Goal: Check status: Check status

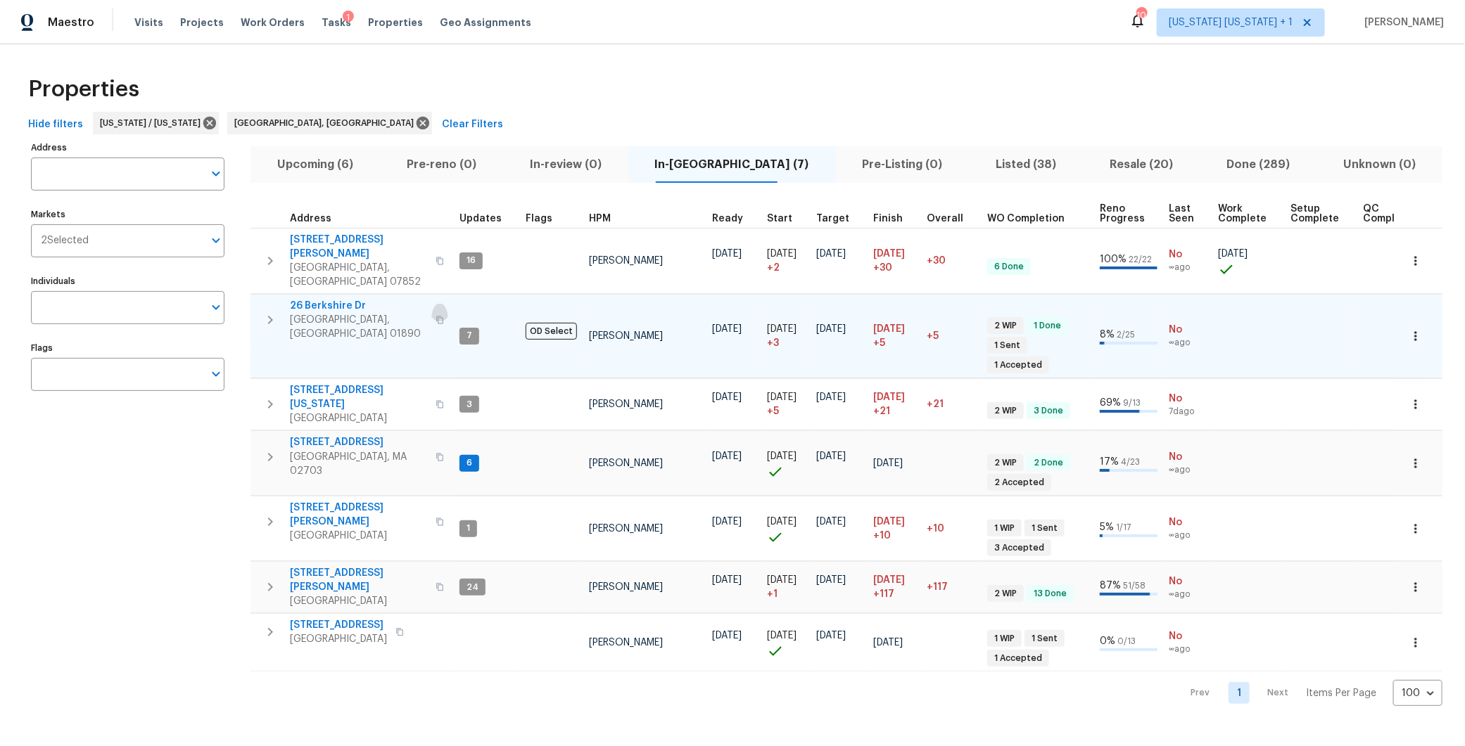
click at [435, 316] on icon "button" at bounding box center [439, 320] width 8 height 8
click at [338, 159] on span "Upcoming (6)" at bounding box center [315, 165] width 113 height 20
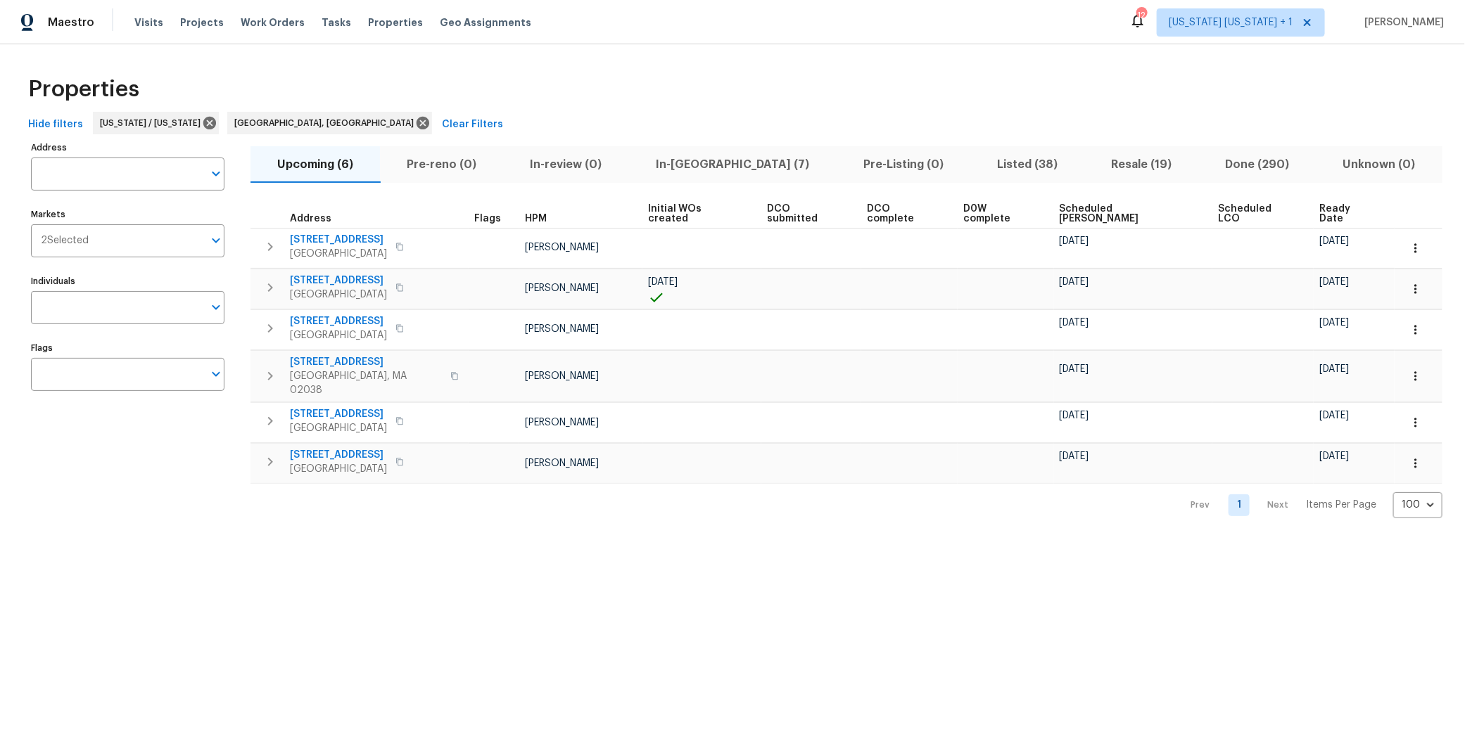
click at [1072, 210] on span "Scheduled [PERSON_NAME]" at bounding box center [1126, 214] width 135 height 20
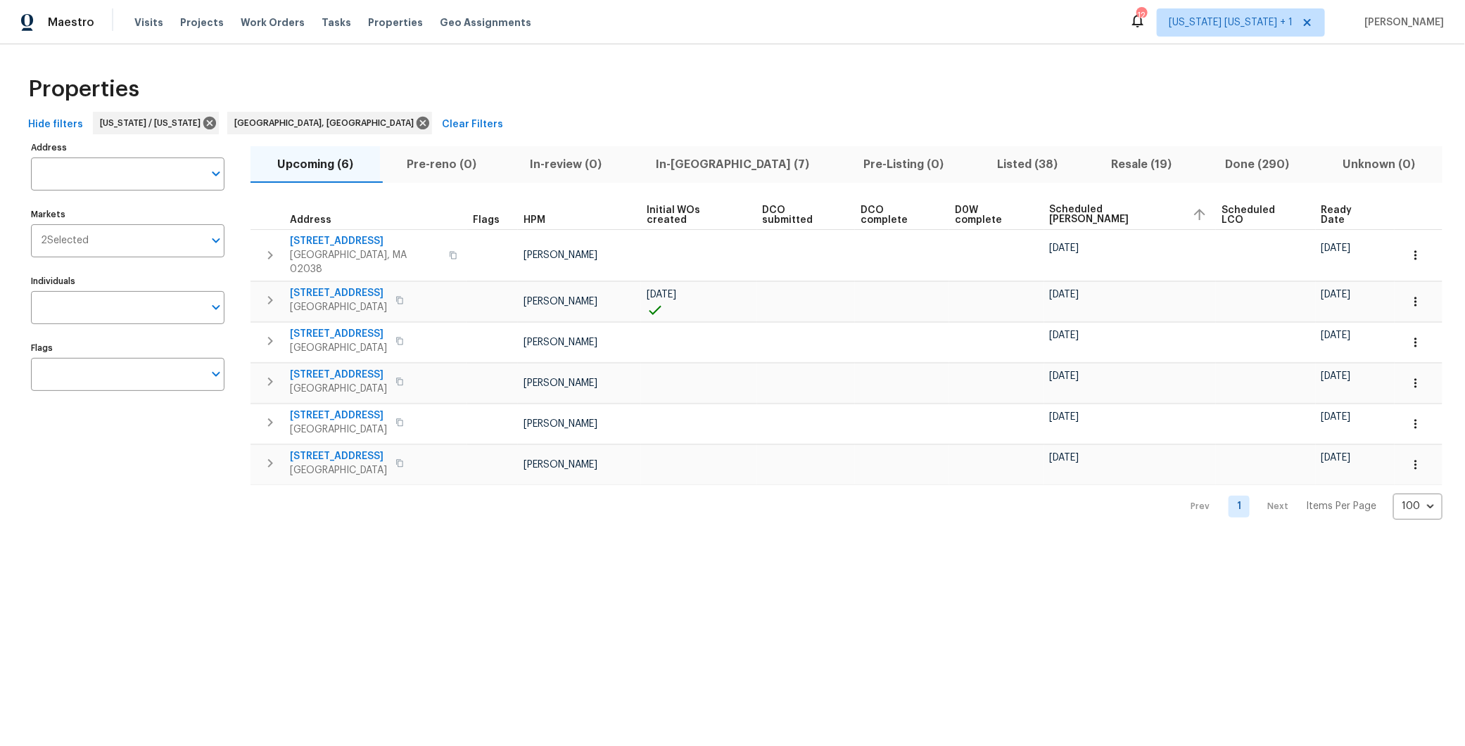
click at [695, 156] on span "In-[GEOGRAPHIC_DATA] (7)" at bounding box center [732, 165] width 191 height 20
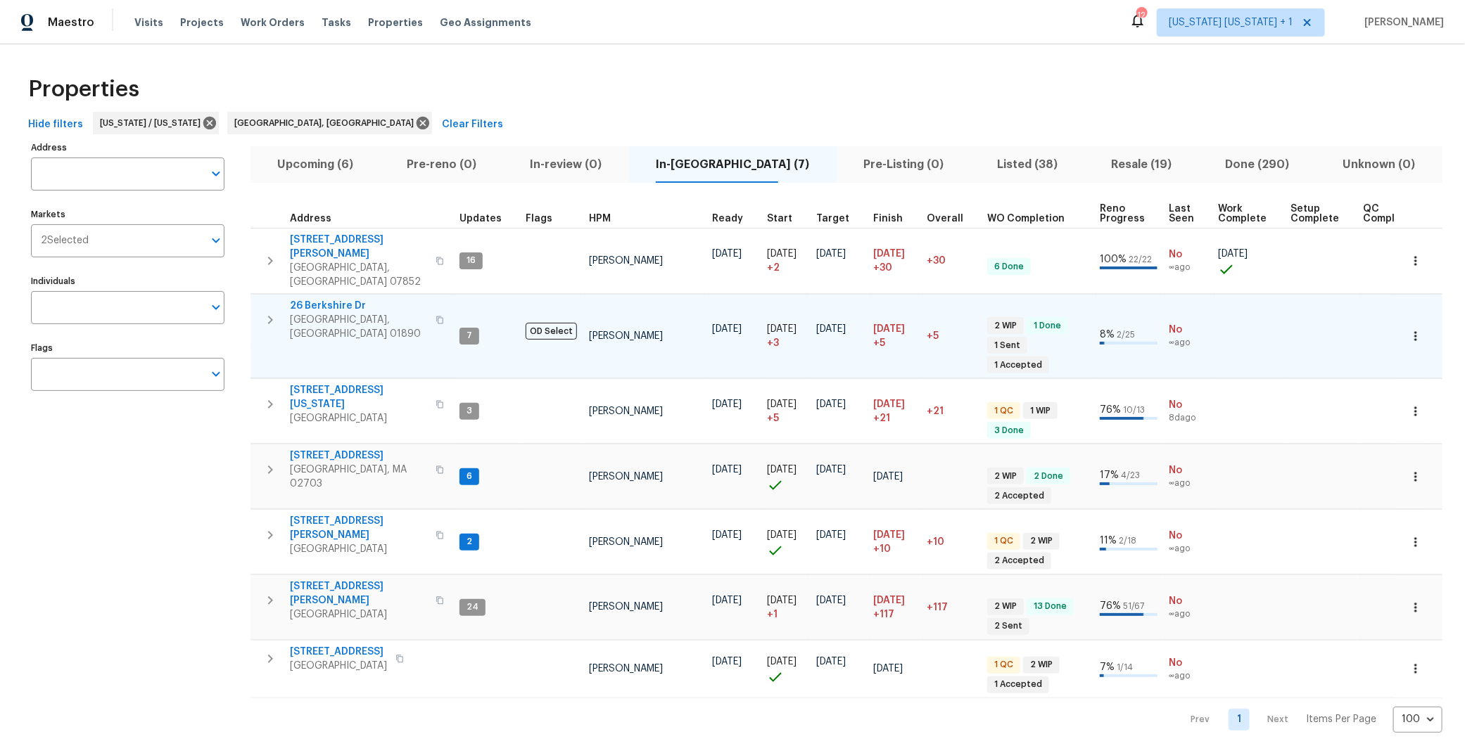
click at [435, 316] on icon "button" at bounding box center [439, 320] width 8 height 8
click at [333, 167] on span "Upcoming (6)" at bounding box center [315, 165] width 113 height 20
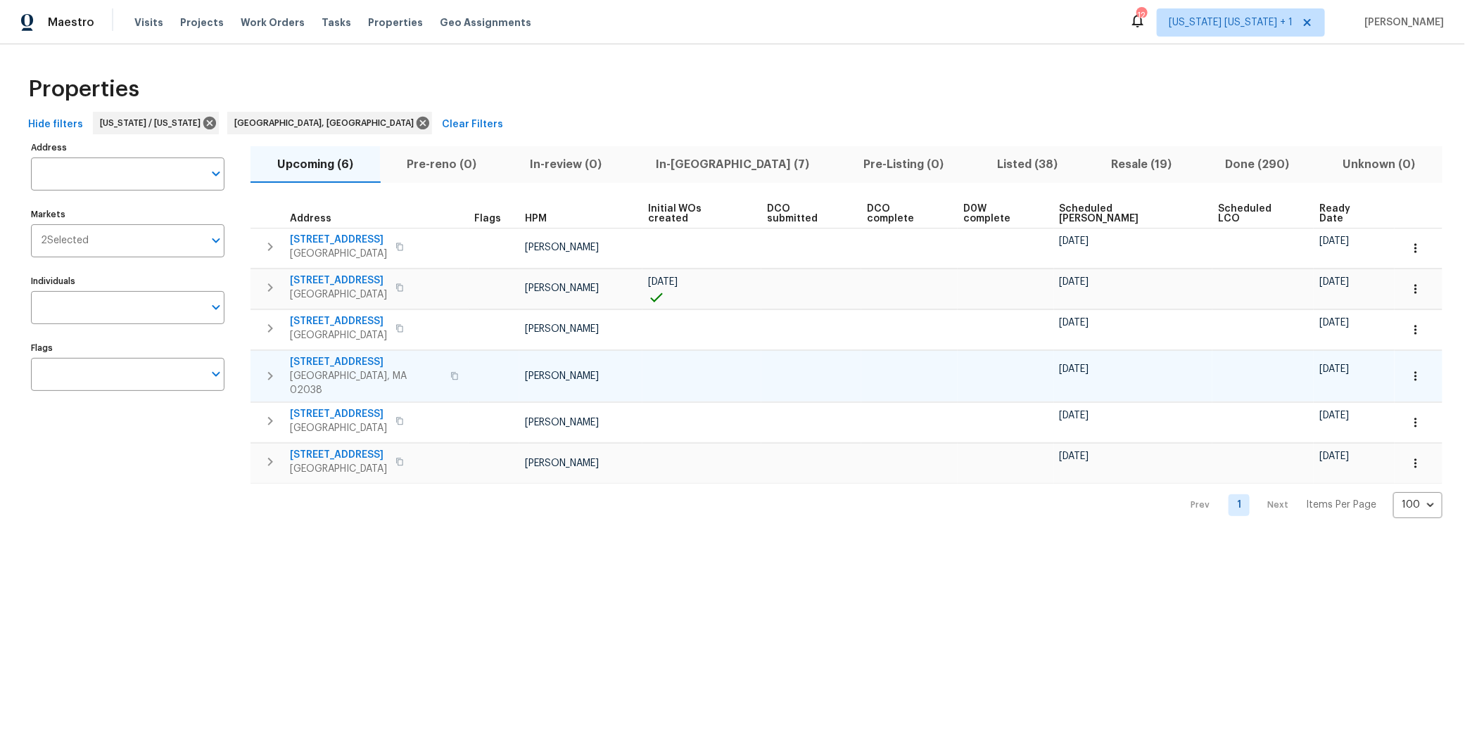
click at [274, 368] on icon "button" at bounding box center [270, 376] width 17 height 17
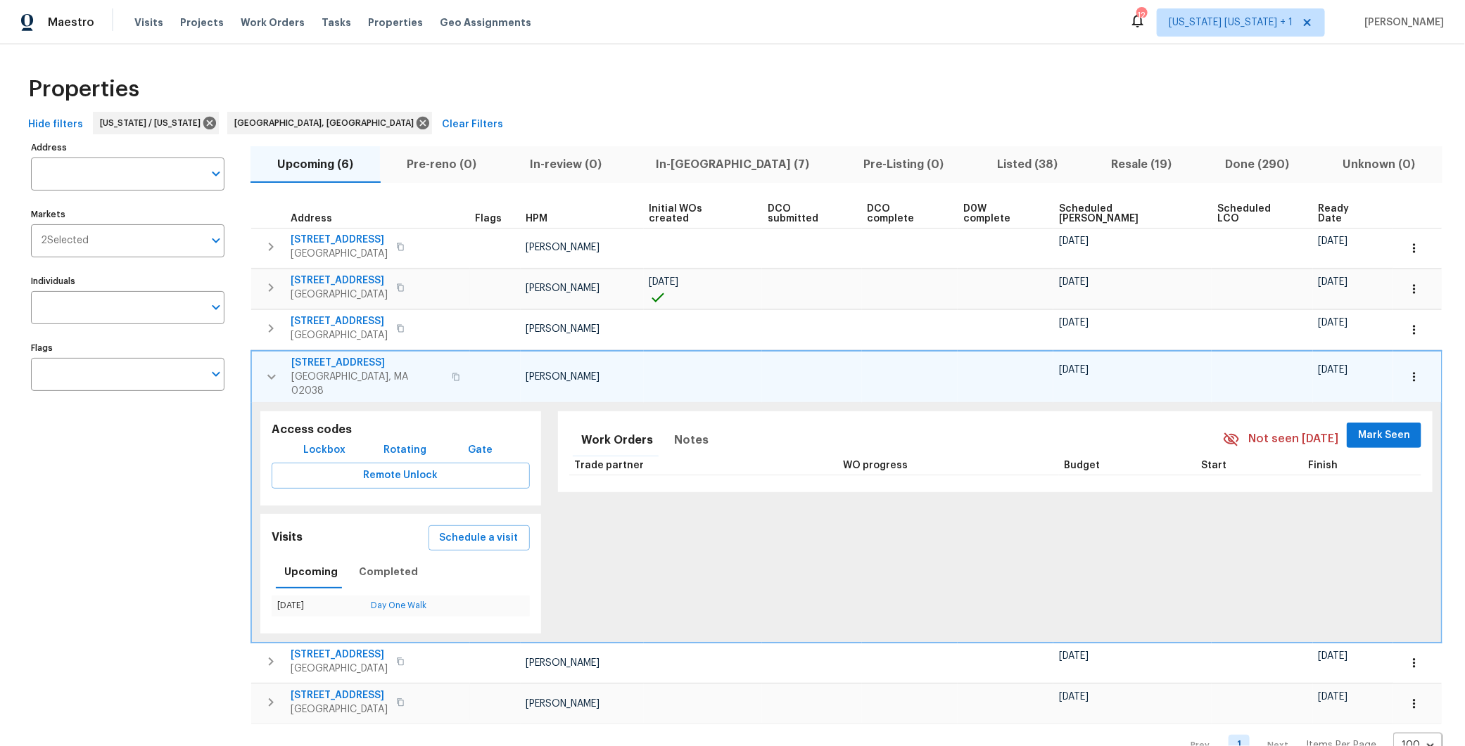
click at [272, 374] on icon "button" at bounding box center [271, 376] width 8 height 5
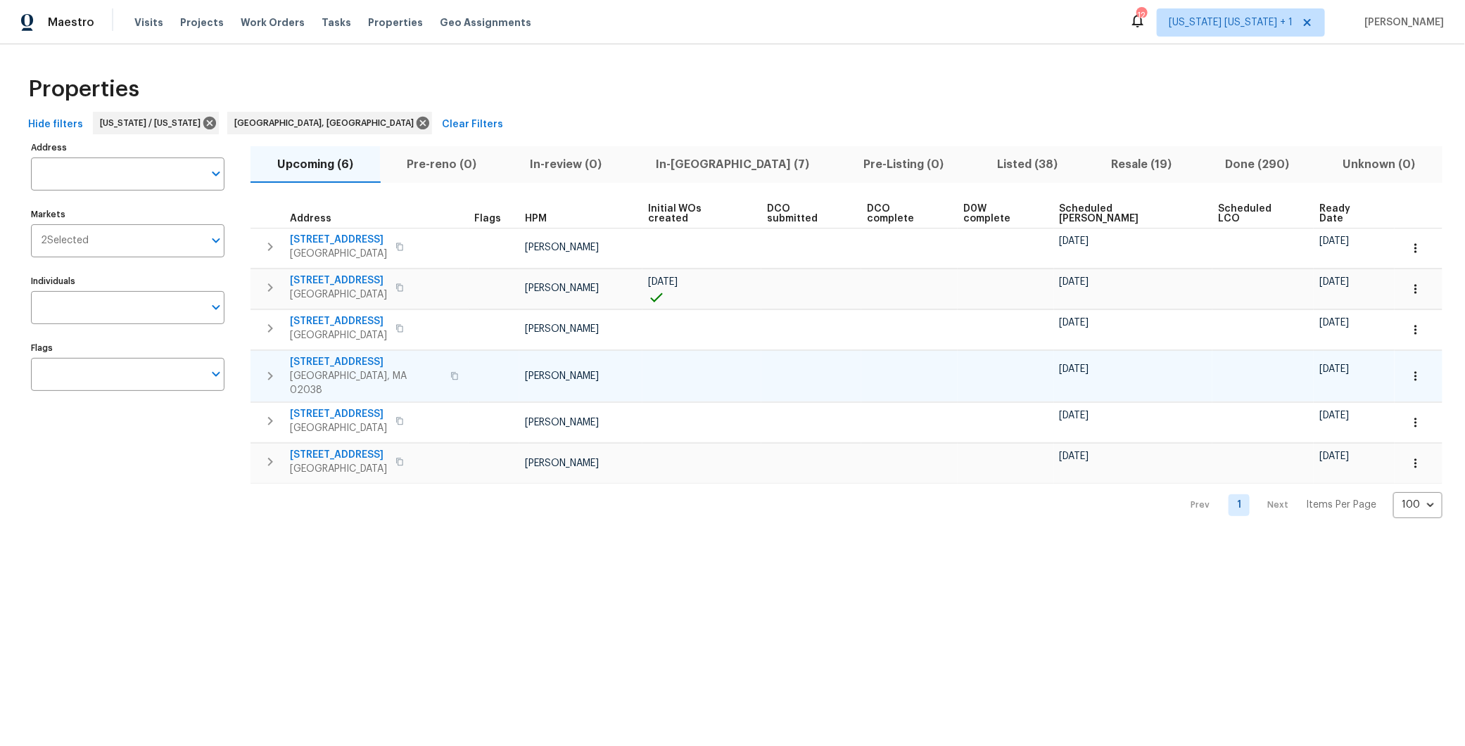
click at [450, 372] on icon "button" at bounding box center [454, 376] width 8 height 8
click at [268, 368] on icon "button" at bounding box center [270, 376] width 17 height 17
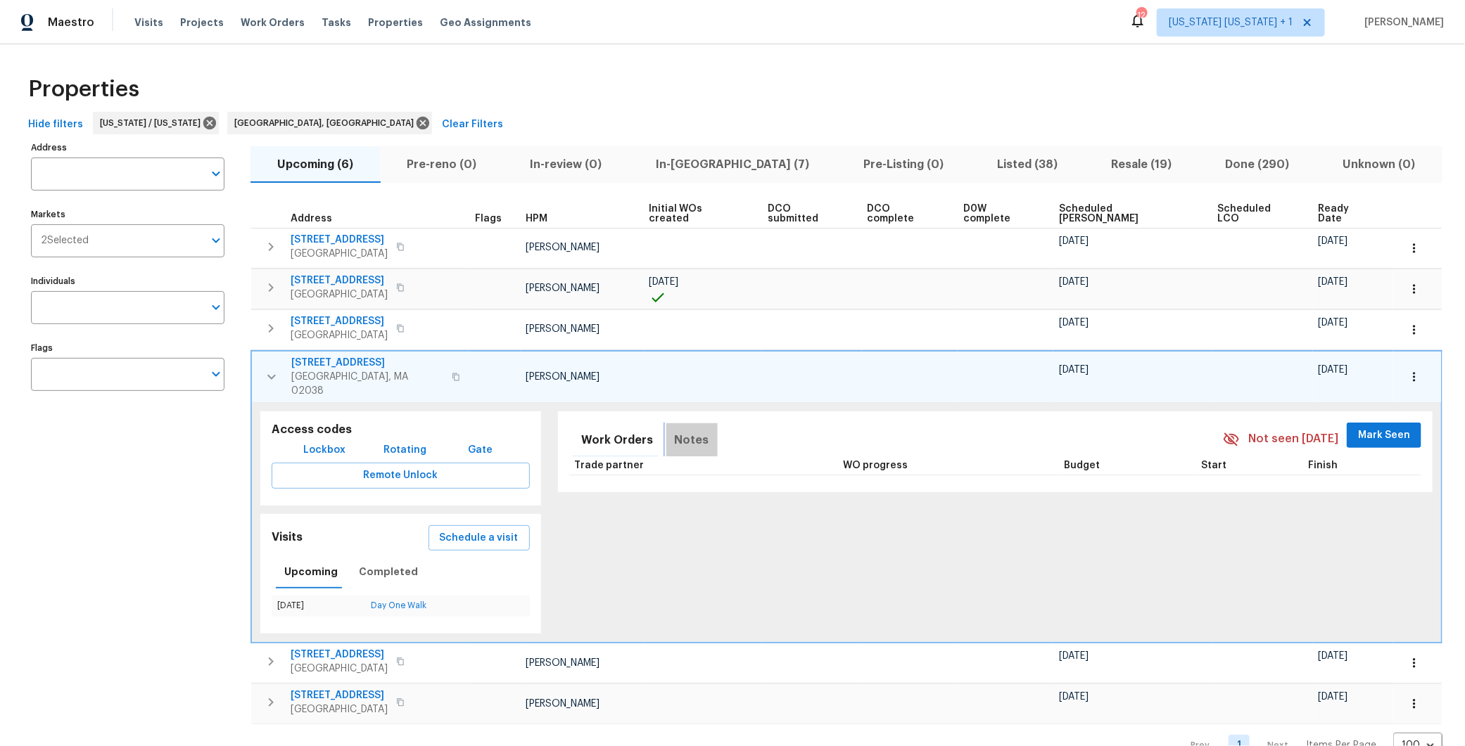
click at [675, 430] on span "Notes" at bounding box center [692, 440] width 34 height 20
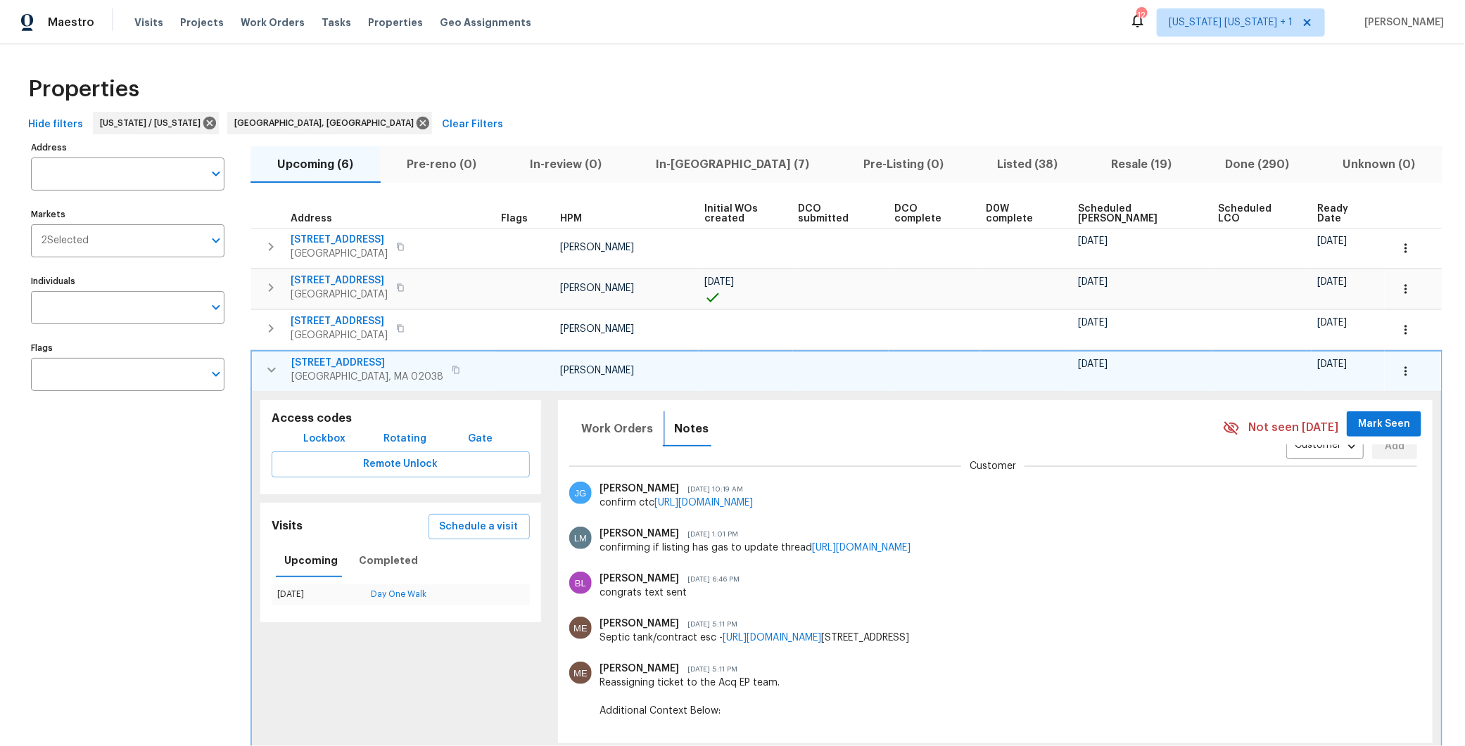
scroll to position [91, 0]
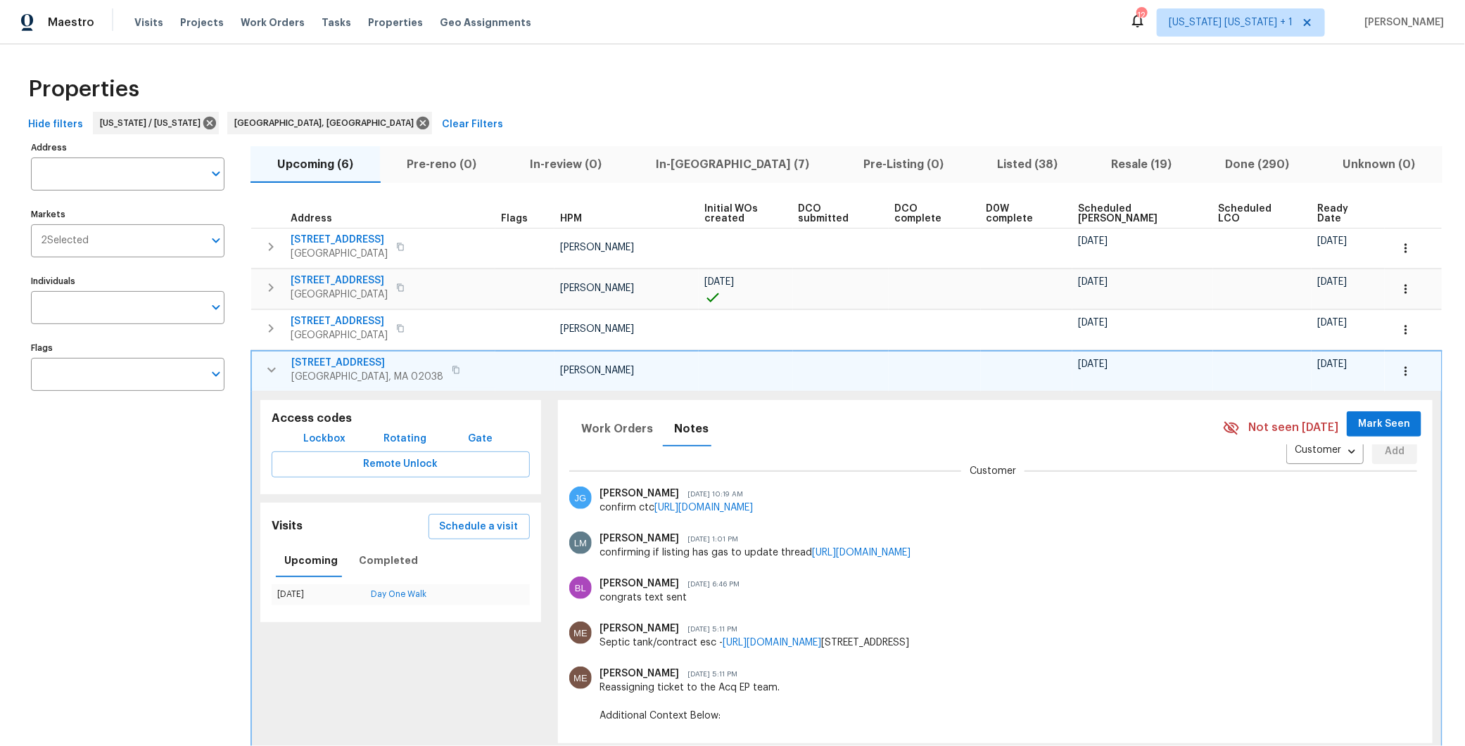
click at [343, 370] on span "[GEOGRAPHIC_DATA], MA 02038" at bounding box center [367, 377] width 152 height 14
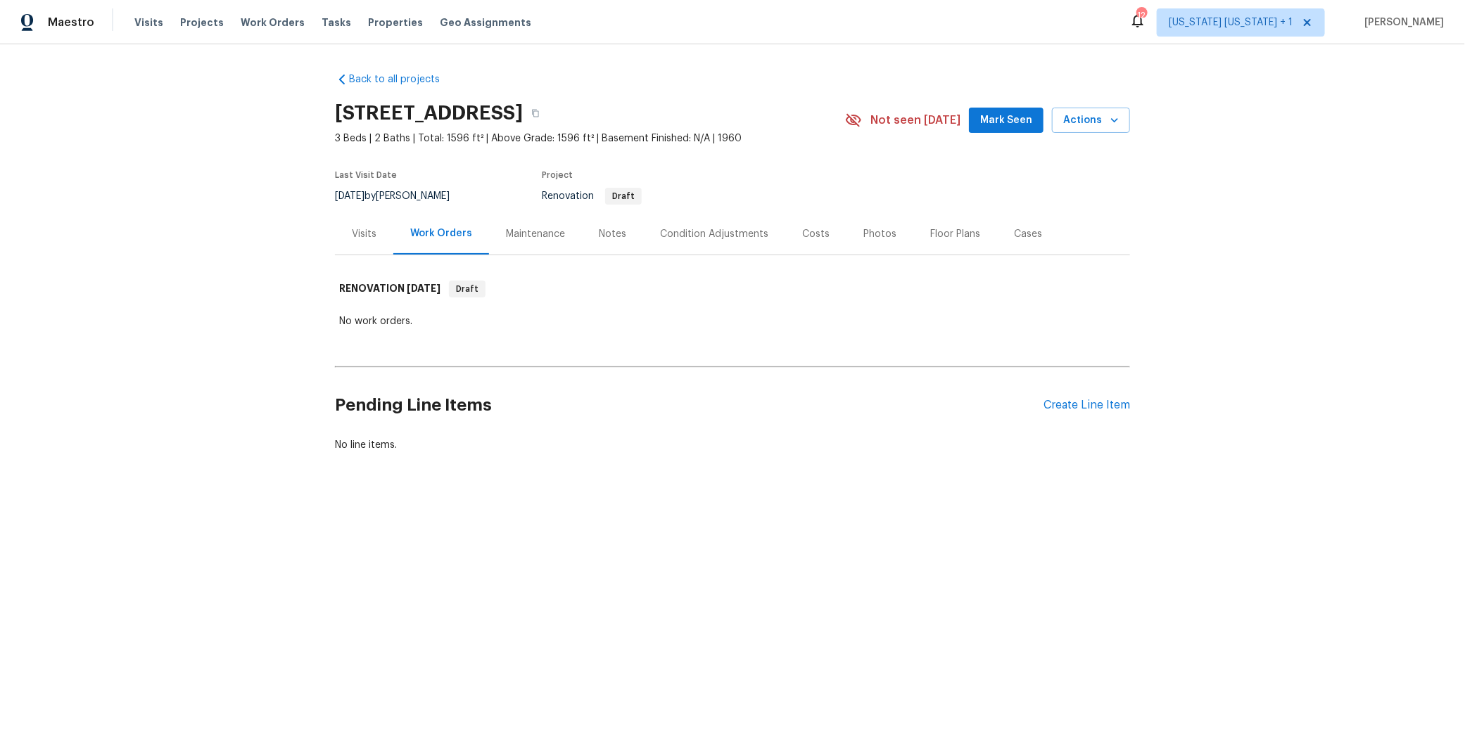
click at [599, 235] on div "Notes" at bounding box center [612, 234] width 27 height 14
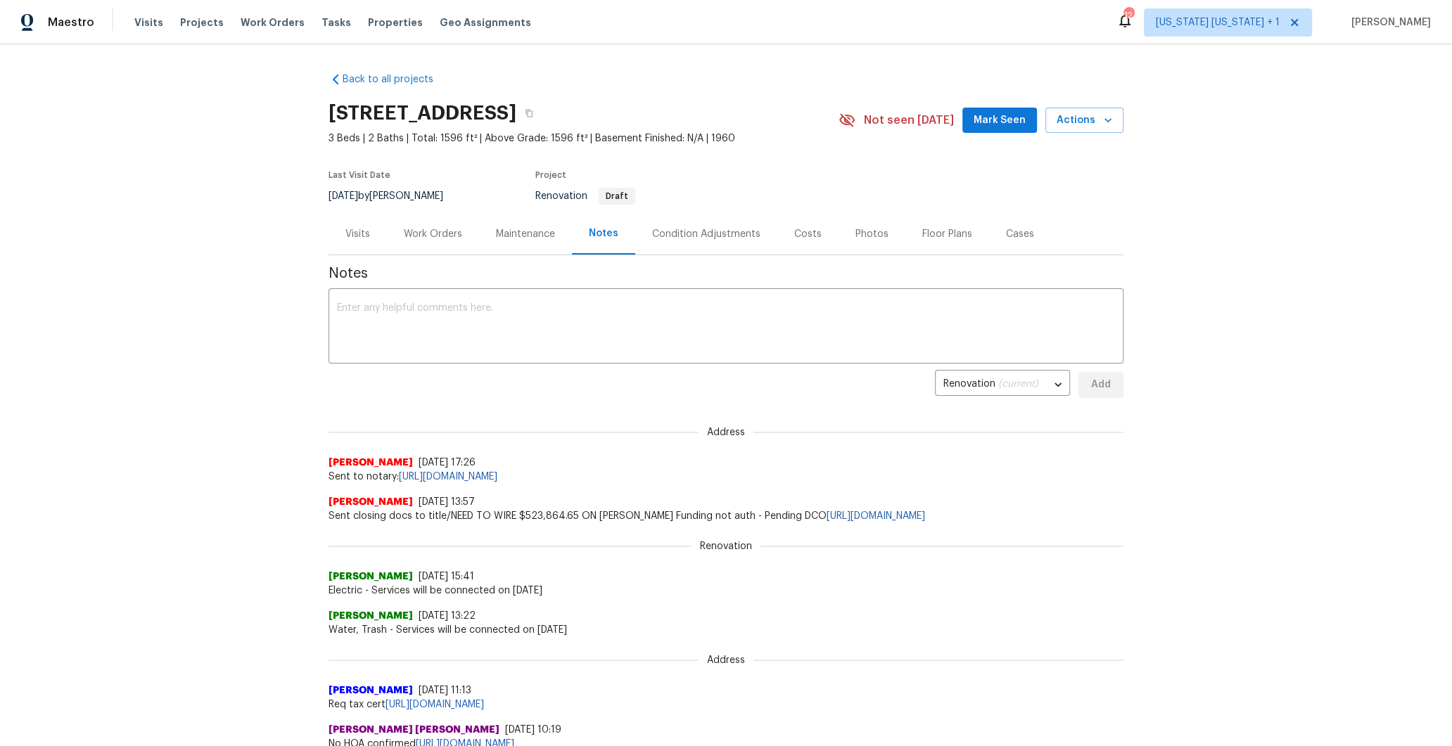
click at [442, 241] on div "Work Orders" at bounding box center [433, 234] width 92 height 42
